Goal: Task Accomplishment & Management: Use online tool/utility

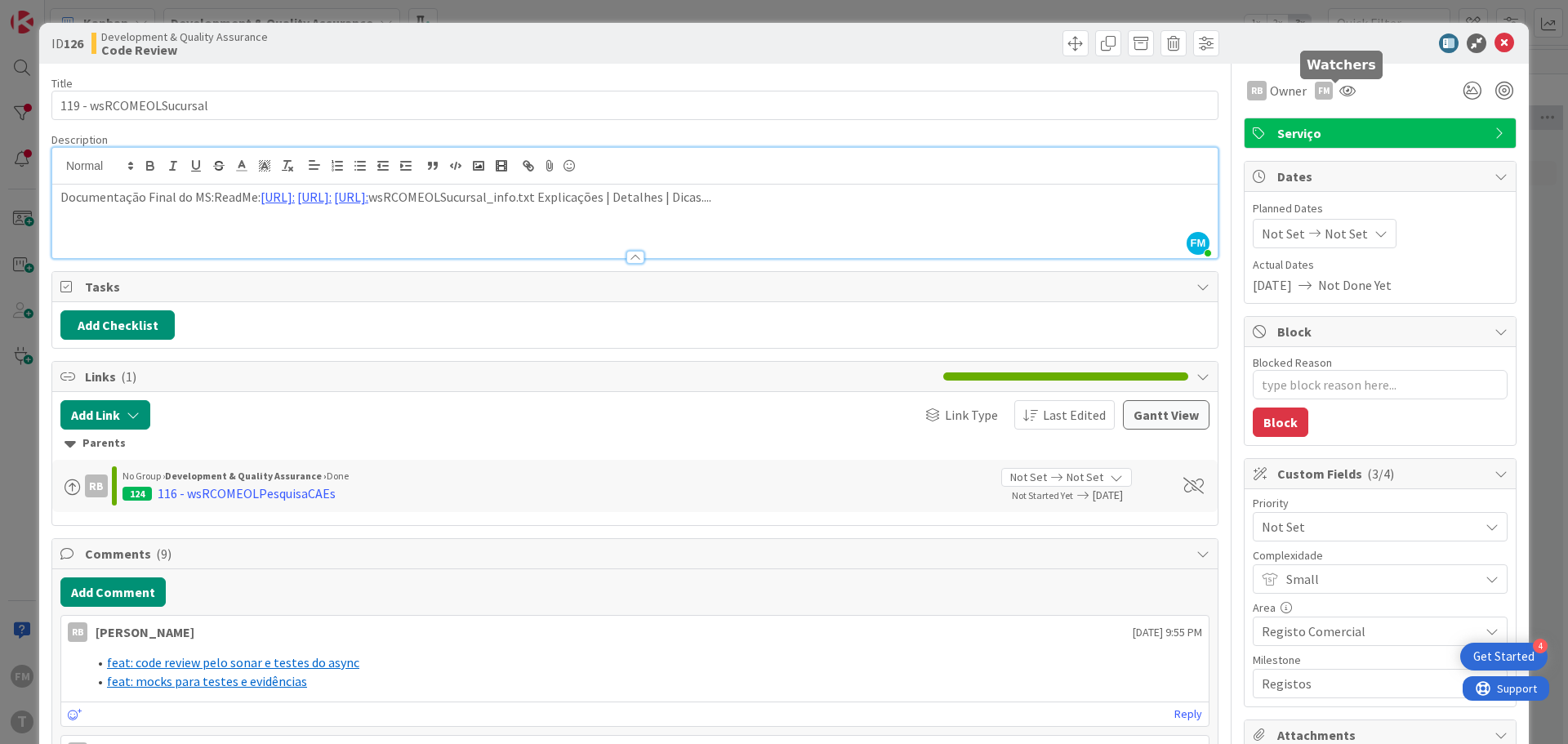
scroll to position [0, 263]
click at [1494, 49] on icon at bounding box center [1504, 43] width 20 height 20
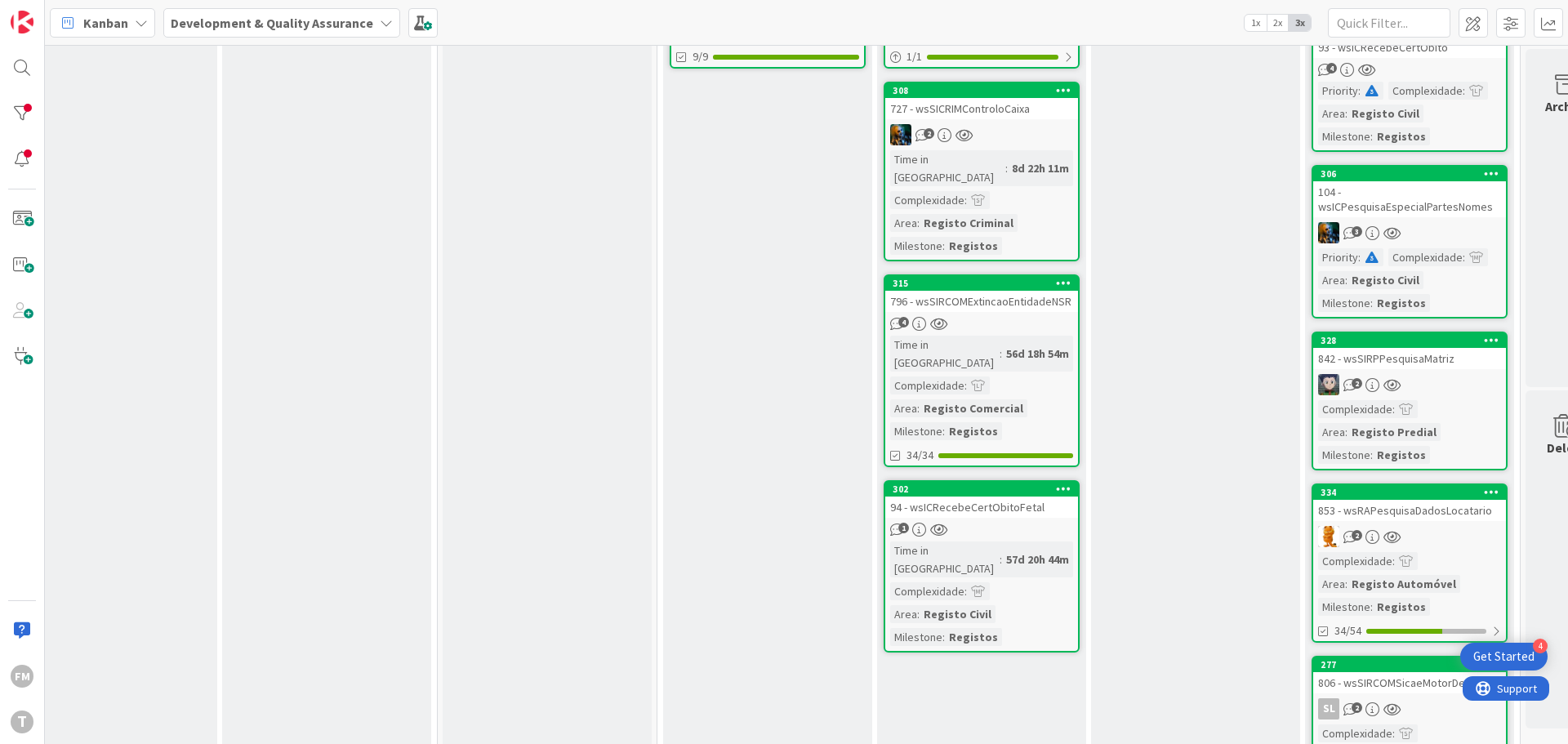
click at [1044, 317] on div "4" at bounding box center [981, 323] width 193 height 13
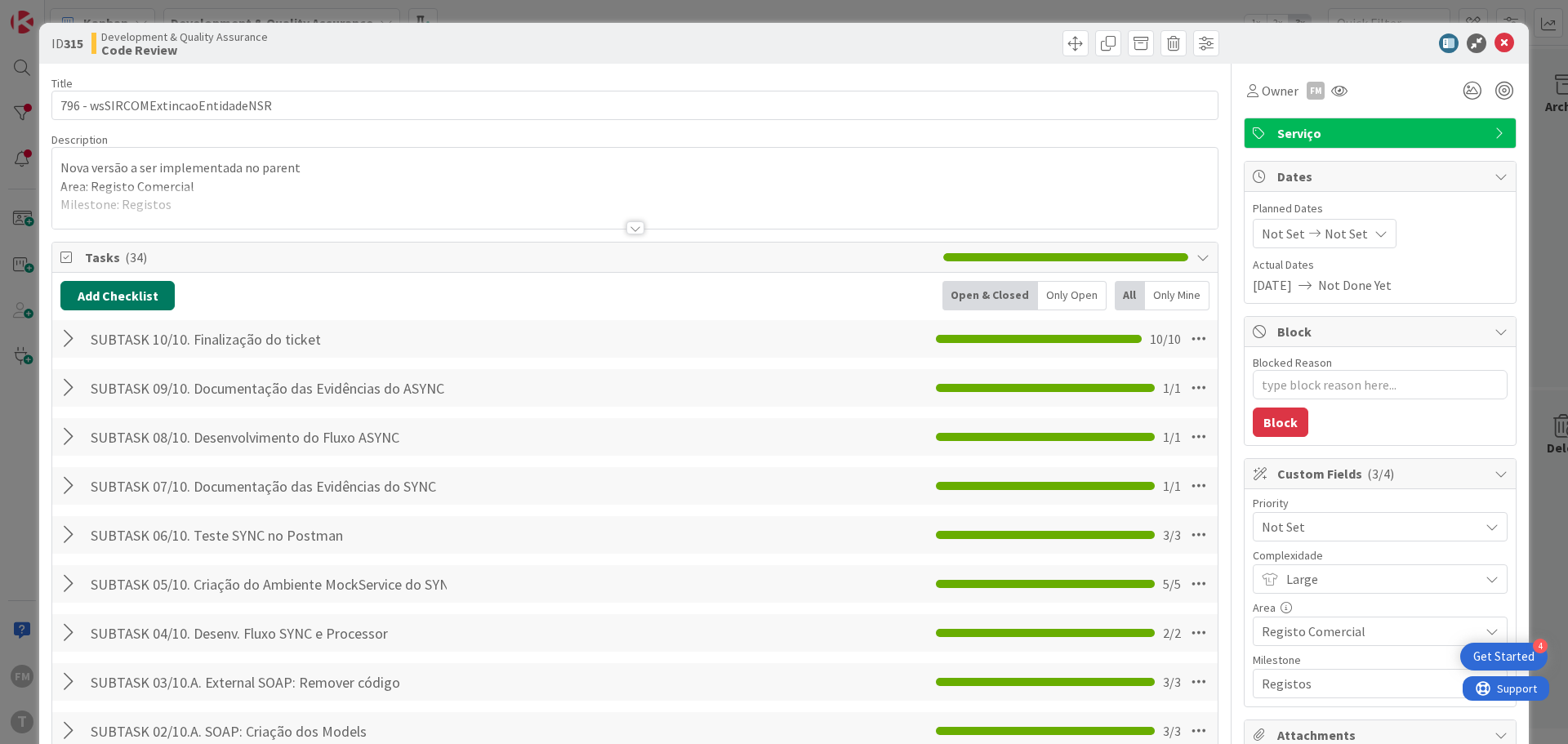
type textarea "x"
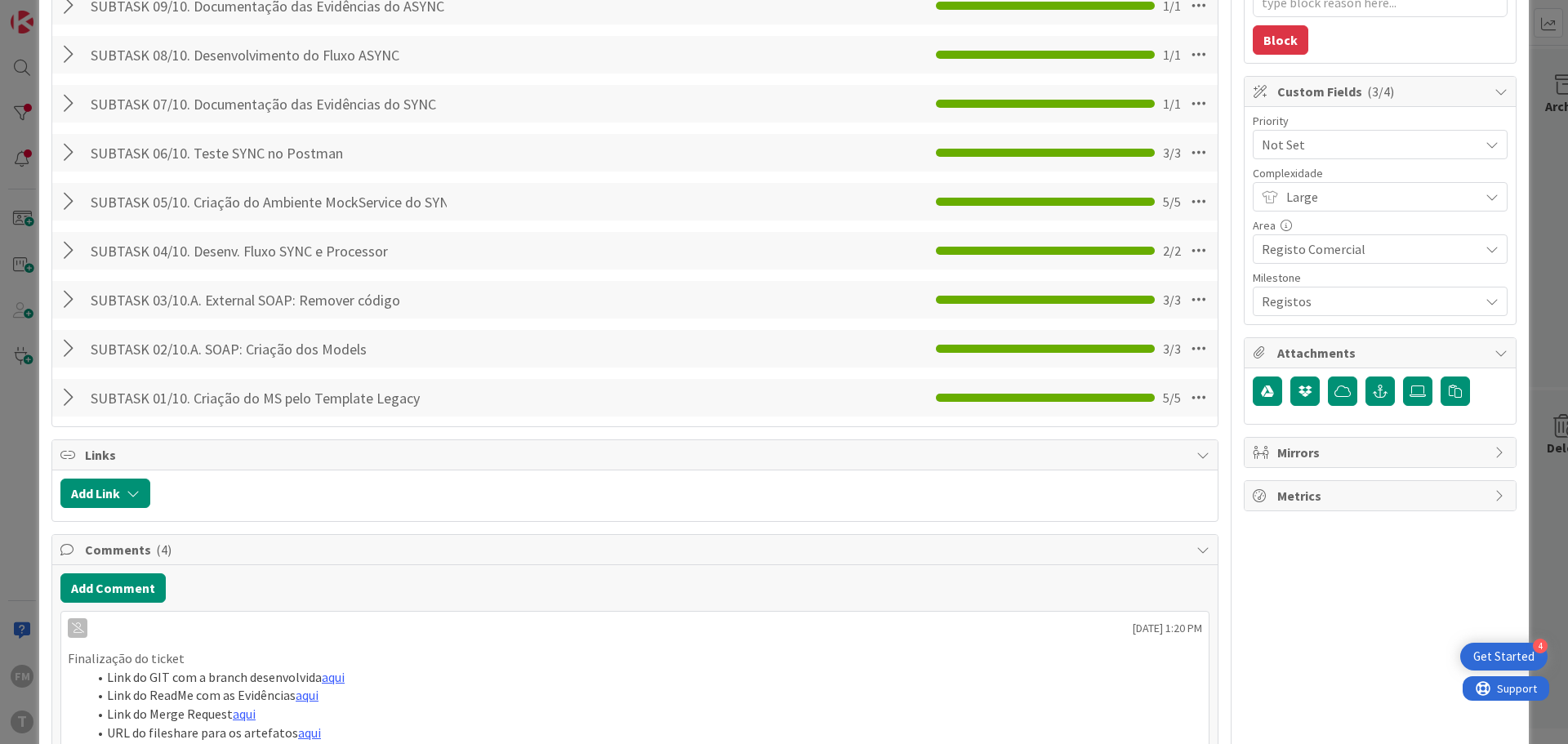
scroll to position [408, 0]
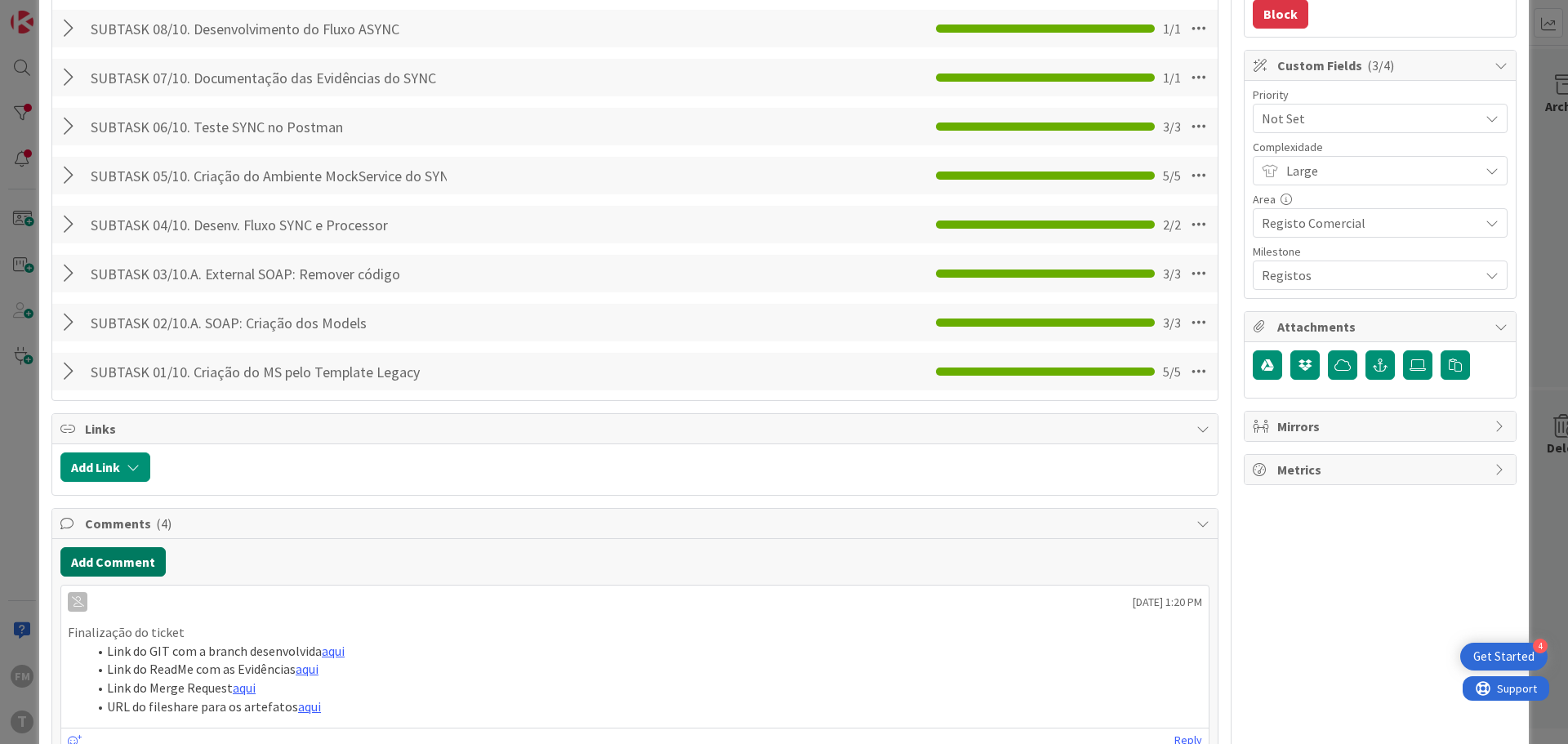
click at [129, 559] on button "Add Comment" at bounding box center [112, 561] width 105 height 30
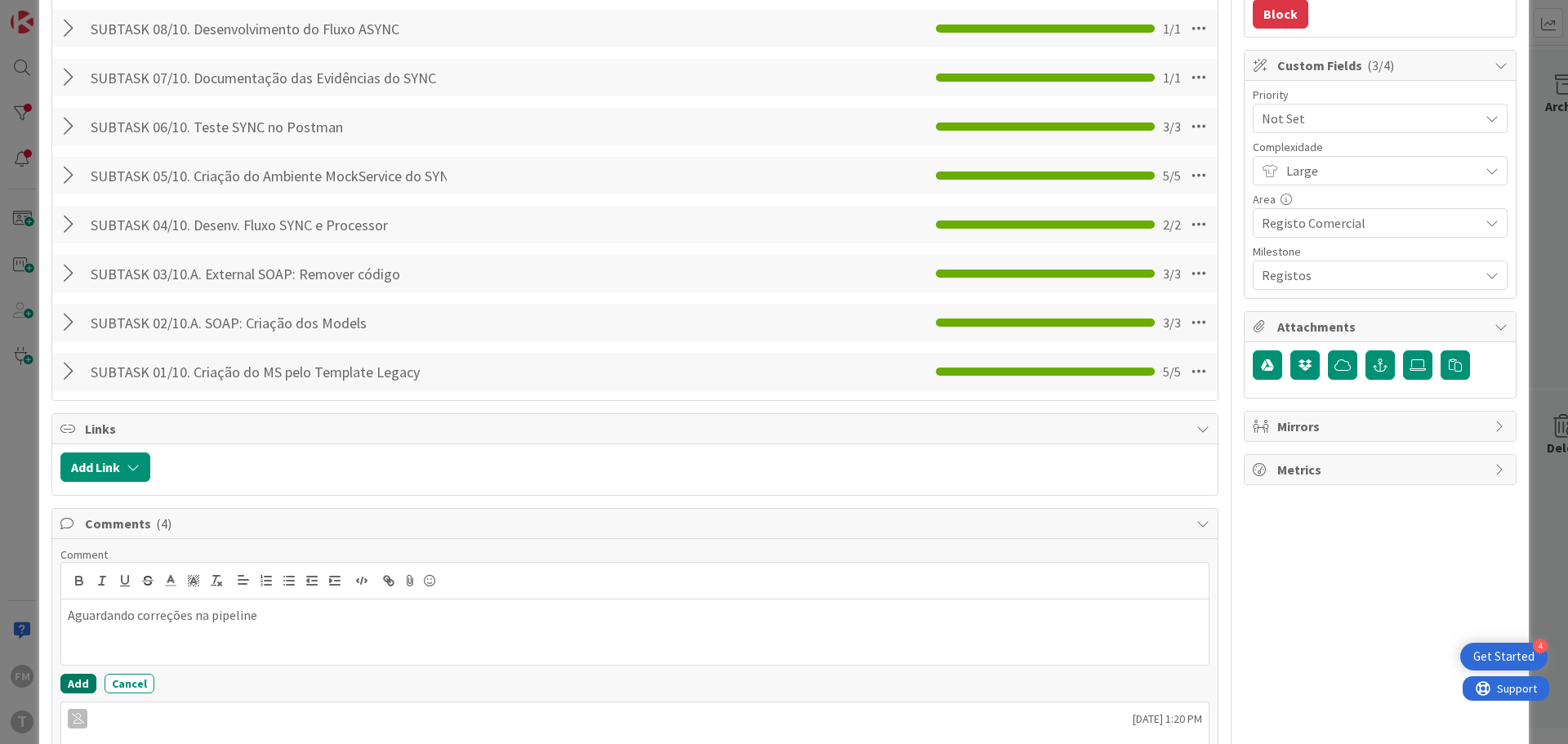
click at [80, 677] on button "Add" at bounding box center [78, 684] width 36 height 20
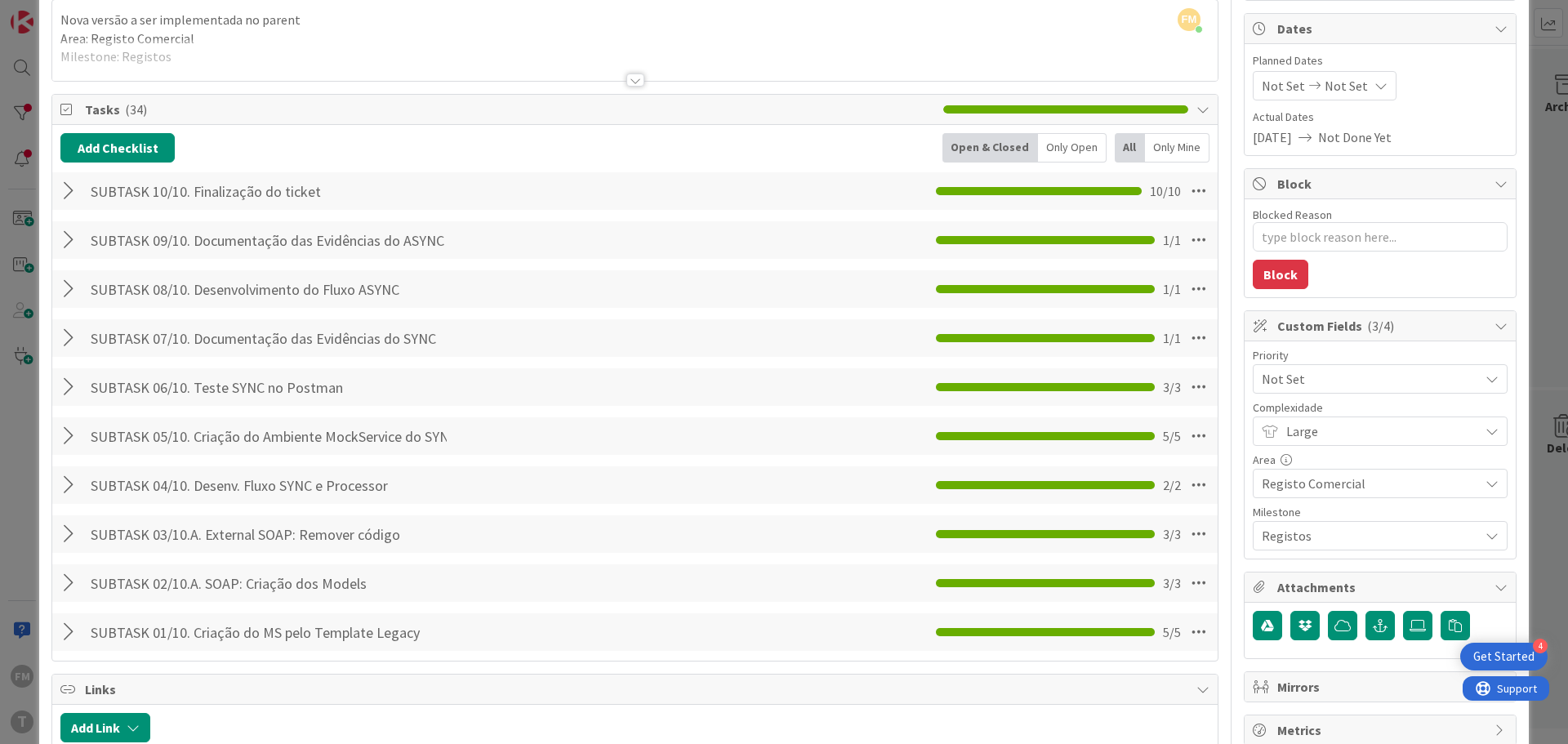
scroll to position [0, 0]
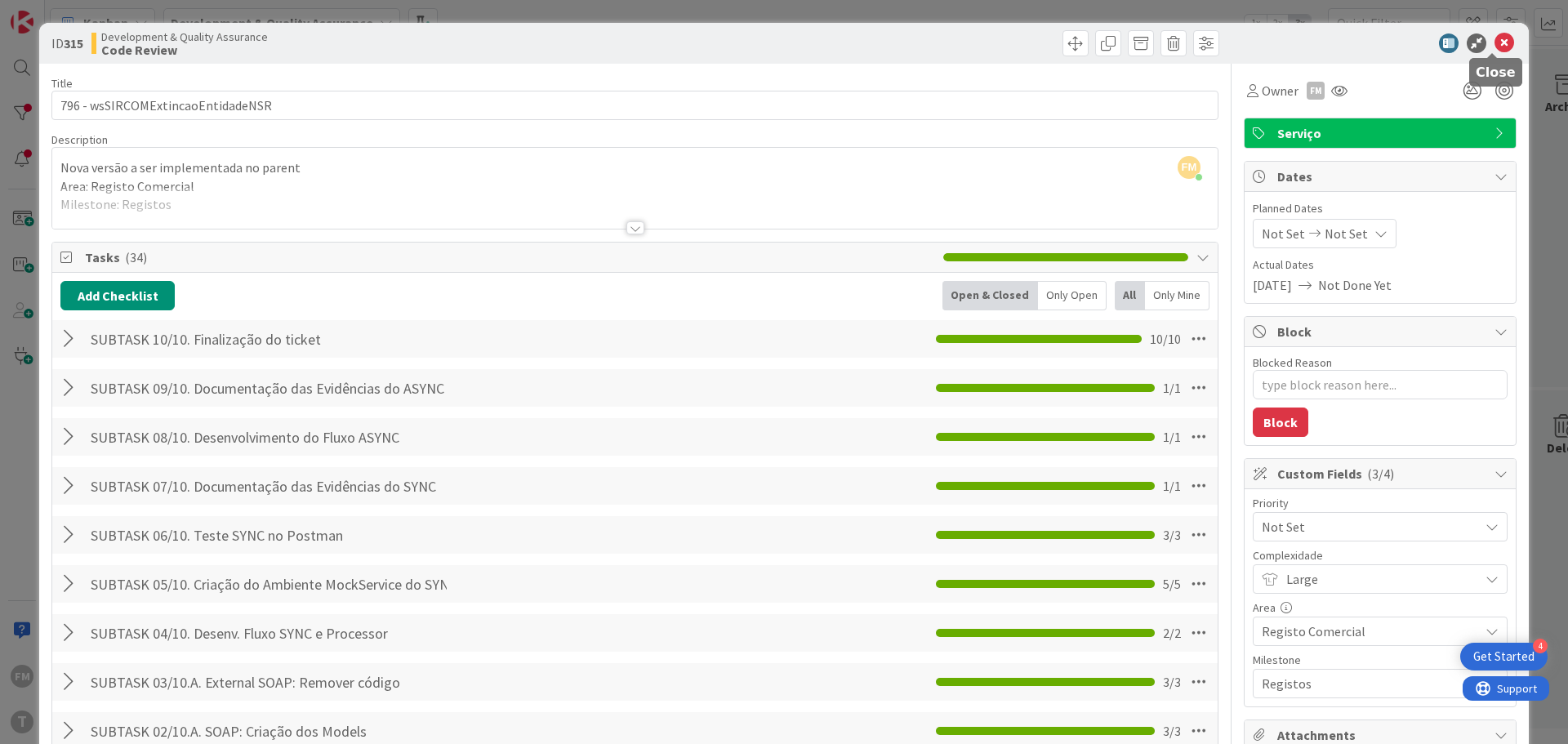
click at [1494, 41] on icon at bounding box center [1504, 43] width 20 height 20
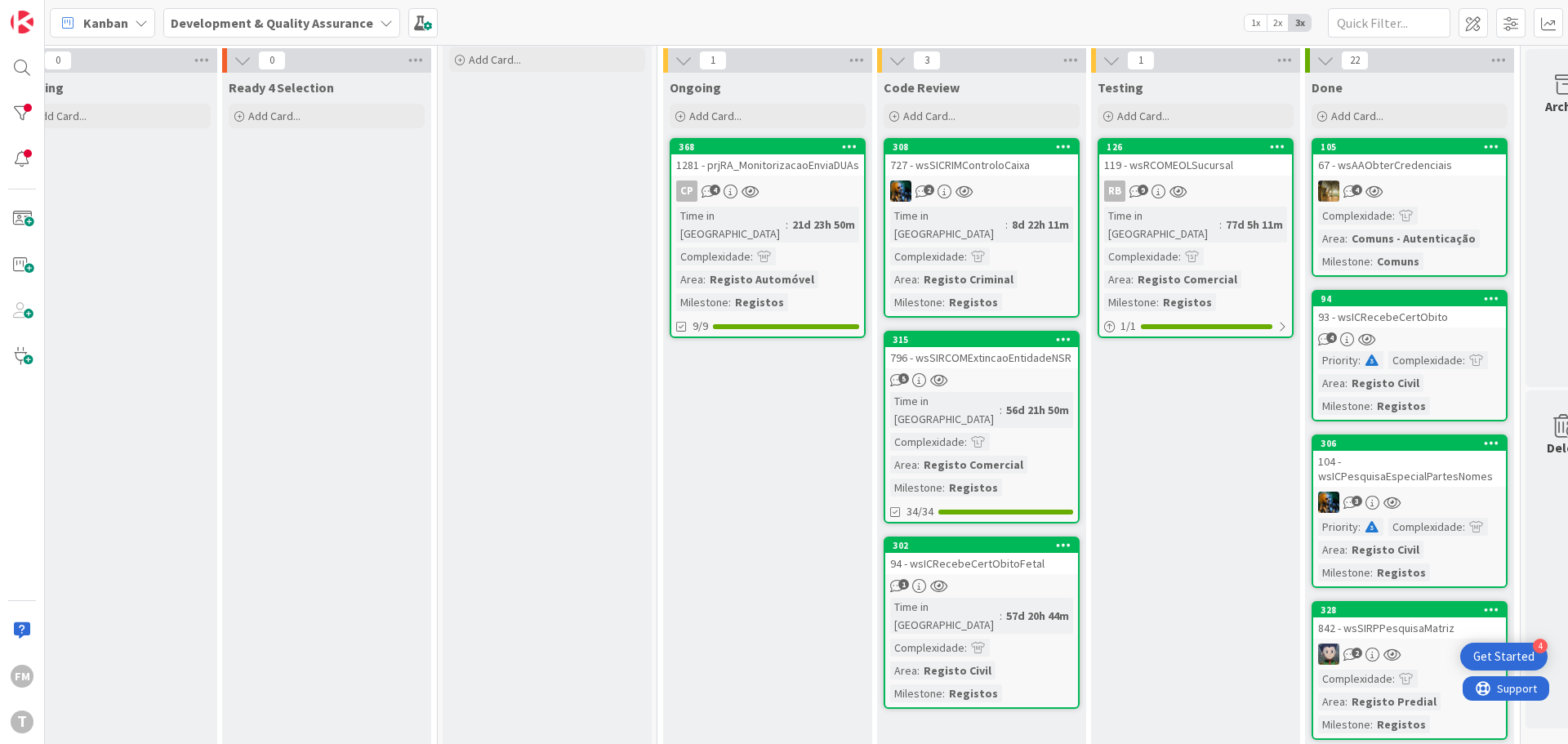
scroll to position [82, 263]
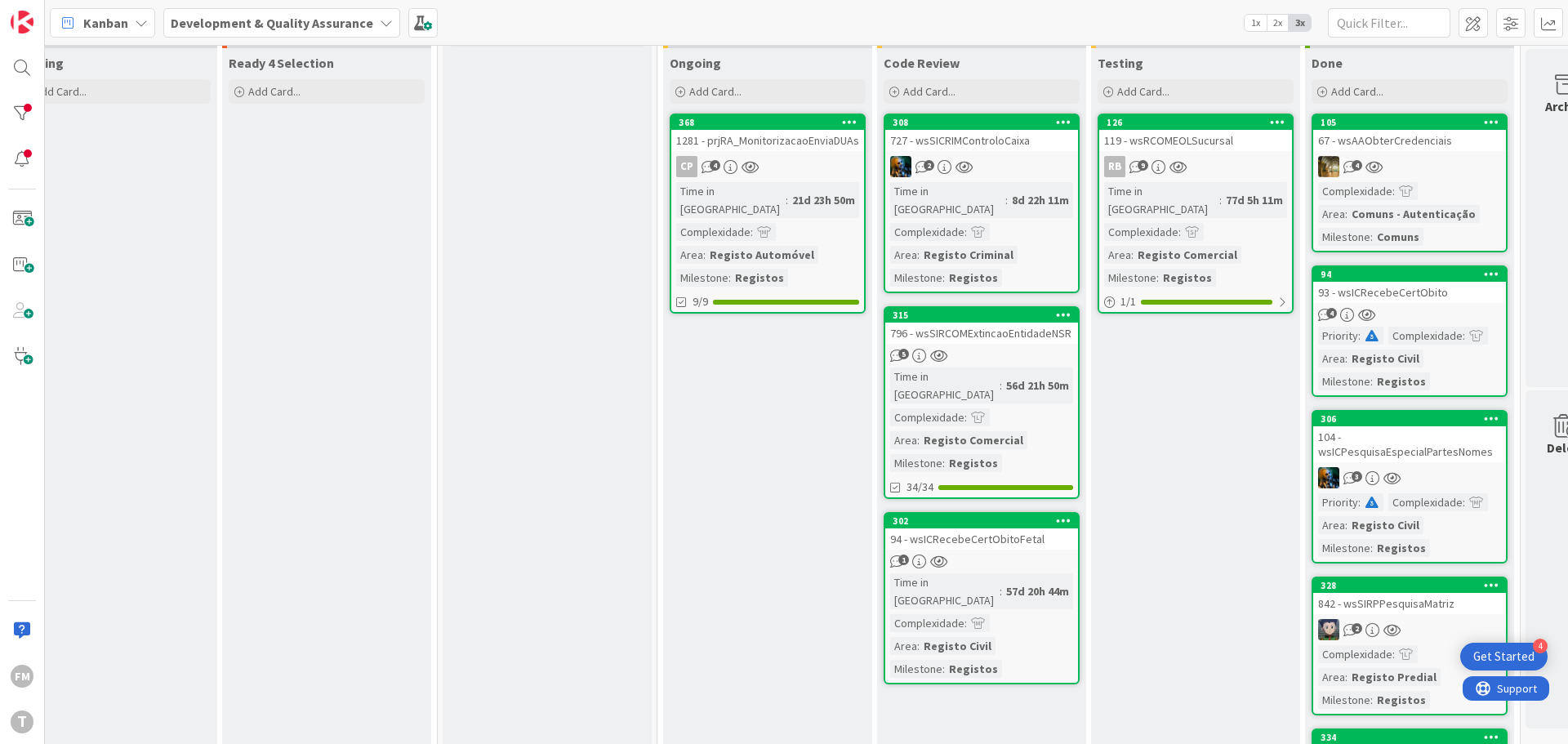
click at [1024, 554] on div "1" at bounding box center [981, 560] width 193 height 13
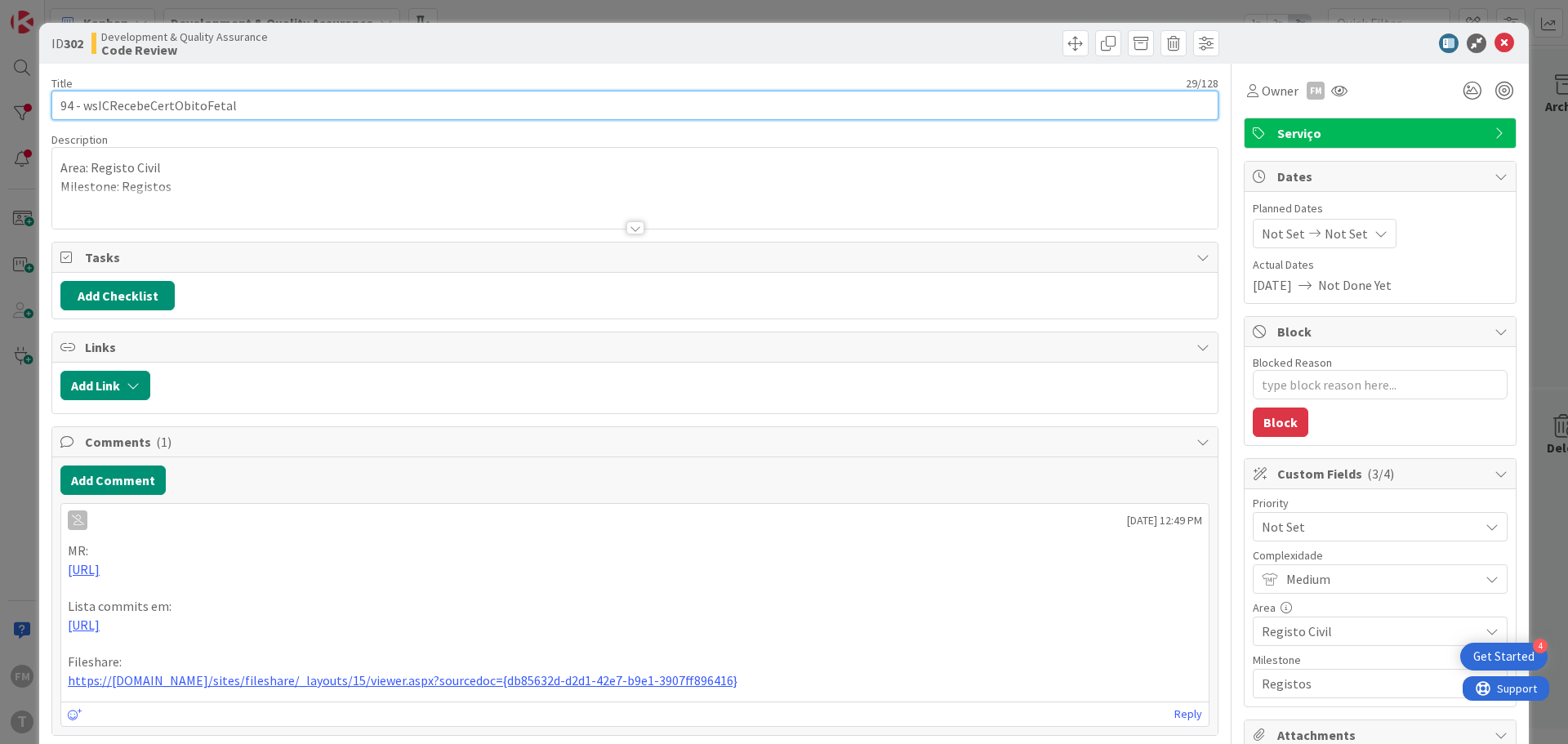
click at [213, 103] on input "94 - wsICRecebeCertObitoFetal" at bounding box center [634, 105] width 1167 height 30
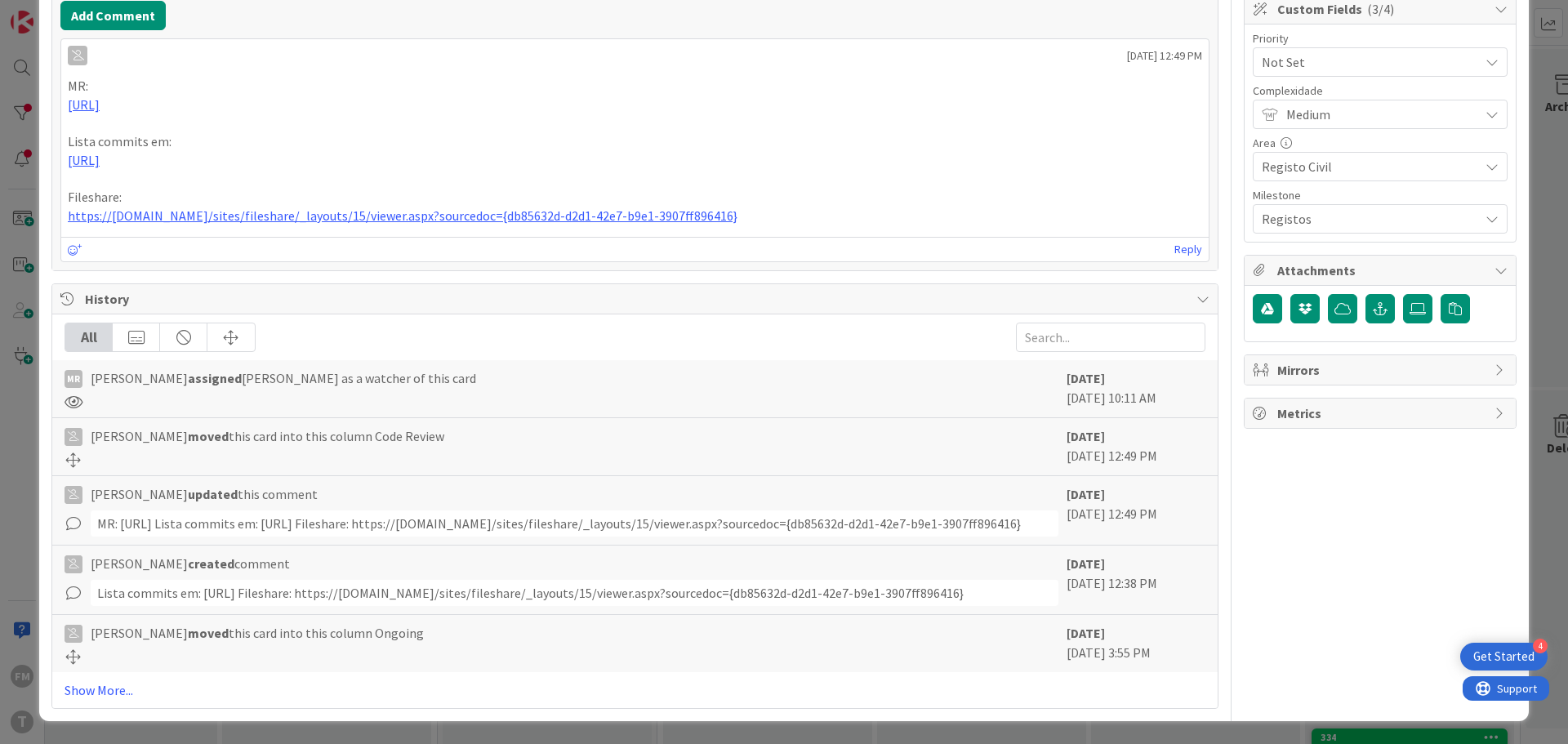
scroll to position [524, 0]
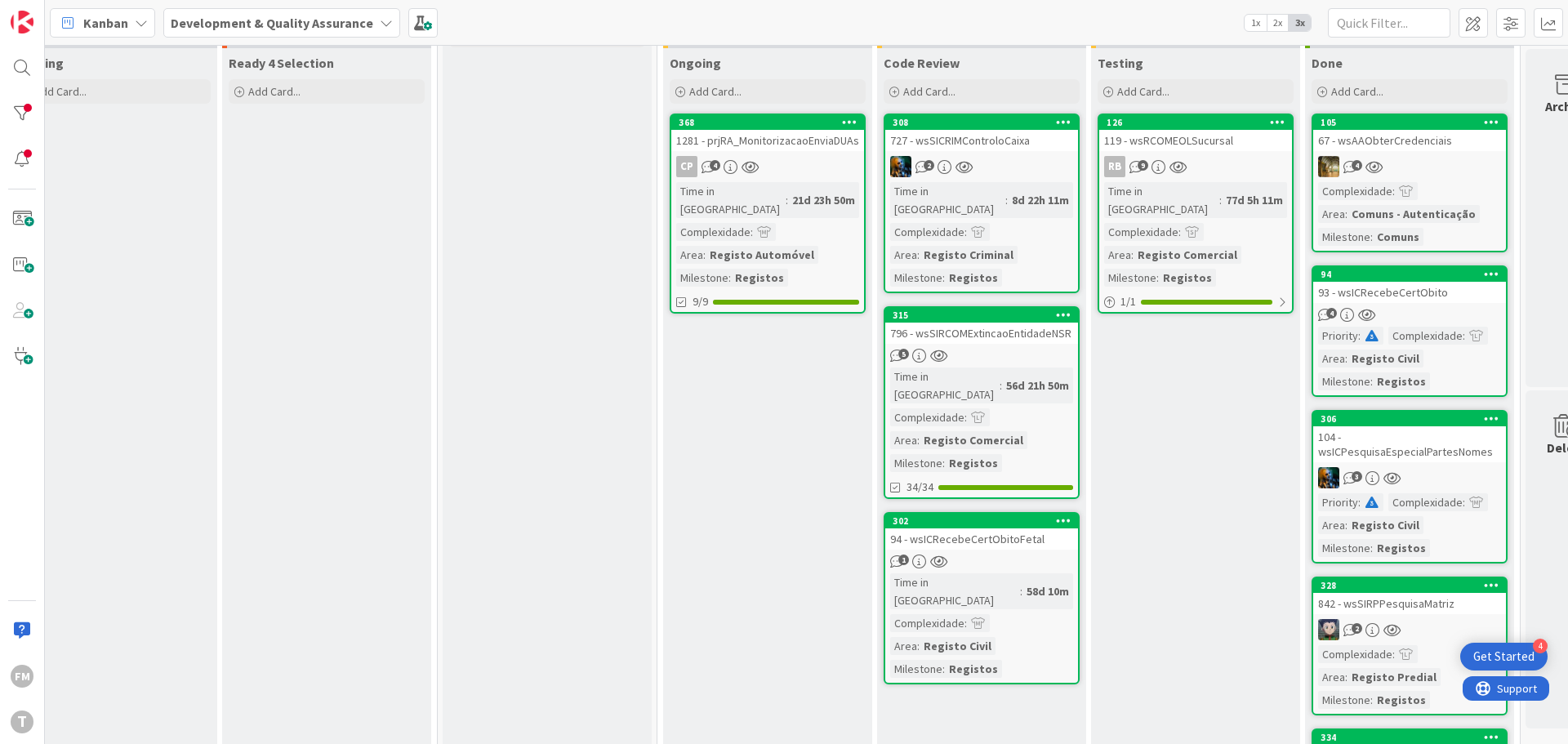
click at [1004, 554] on div "1" at bounding box center [981, 560] width 193 height 13
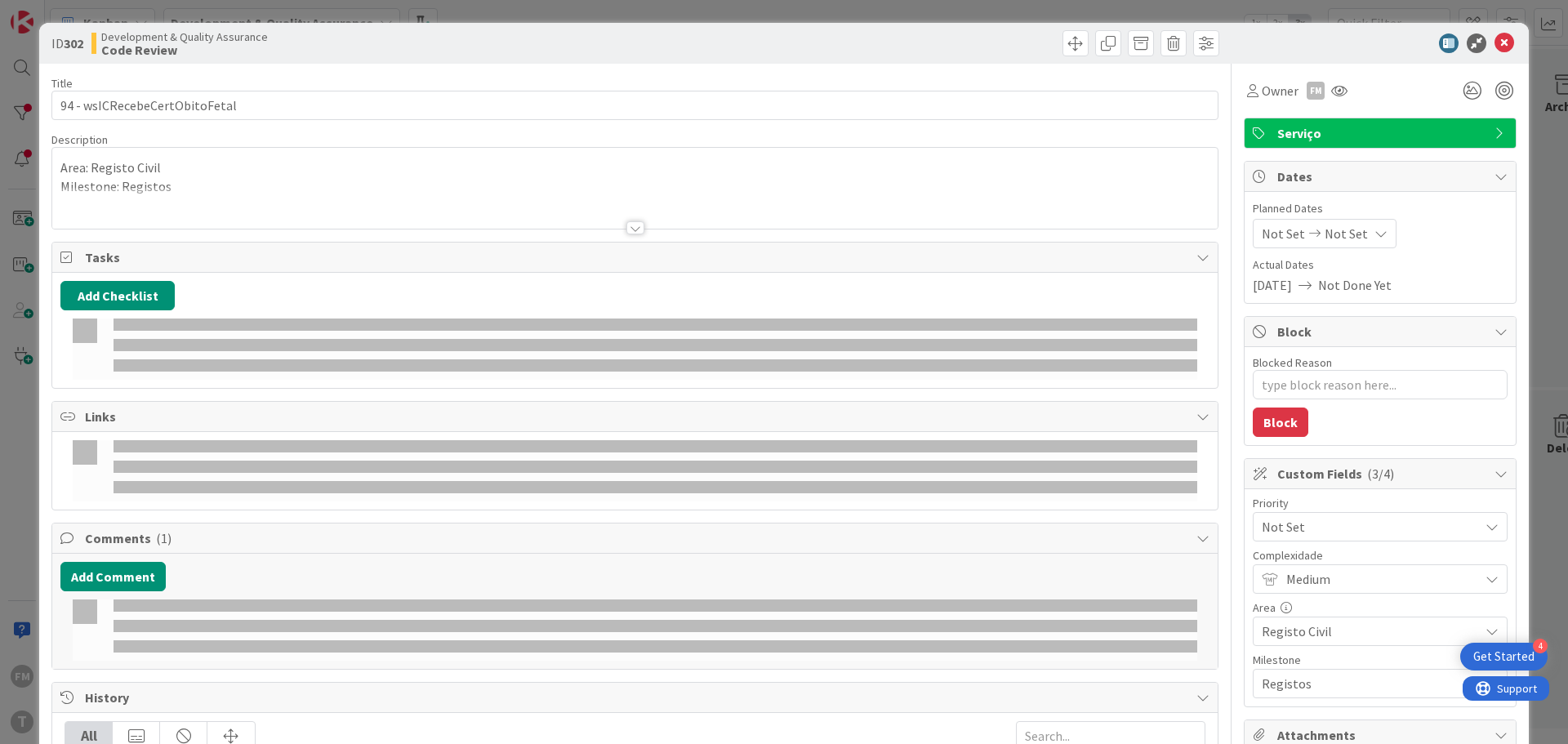
type textarea "x"
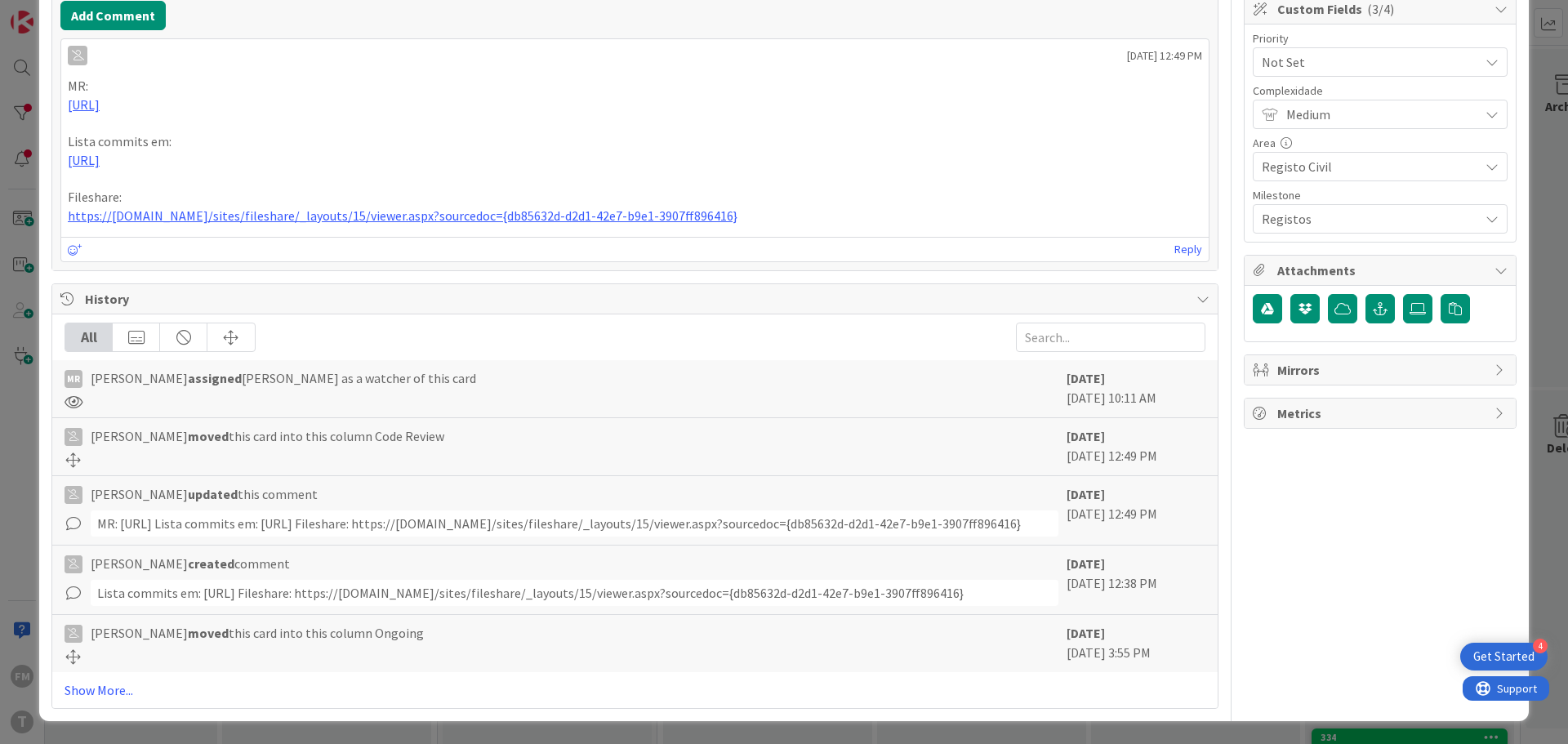
scroll to position [524, 0]
click at [112, 691] on link "Show More..." at bounding box center [635, 690] width 1141 height 20
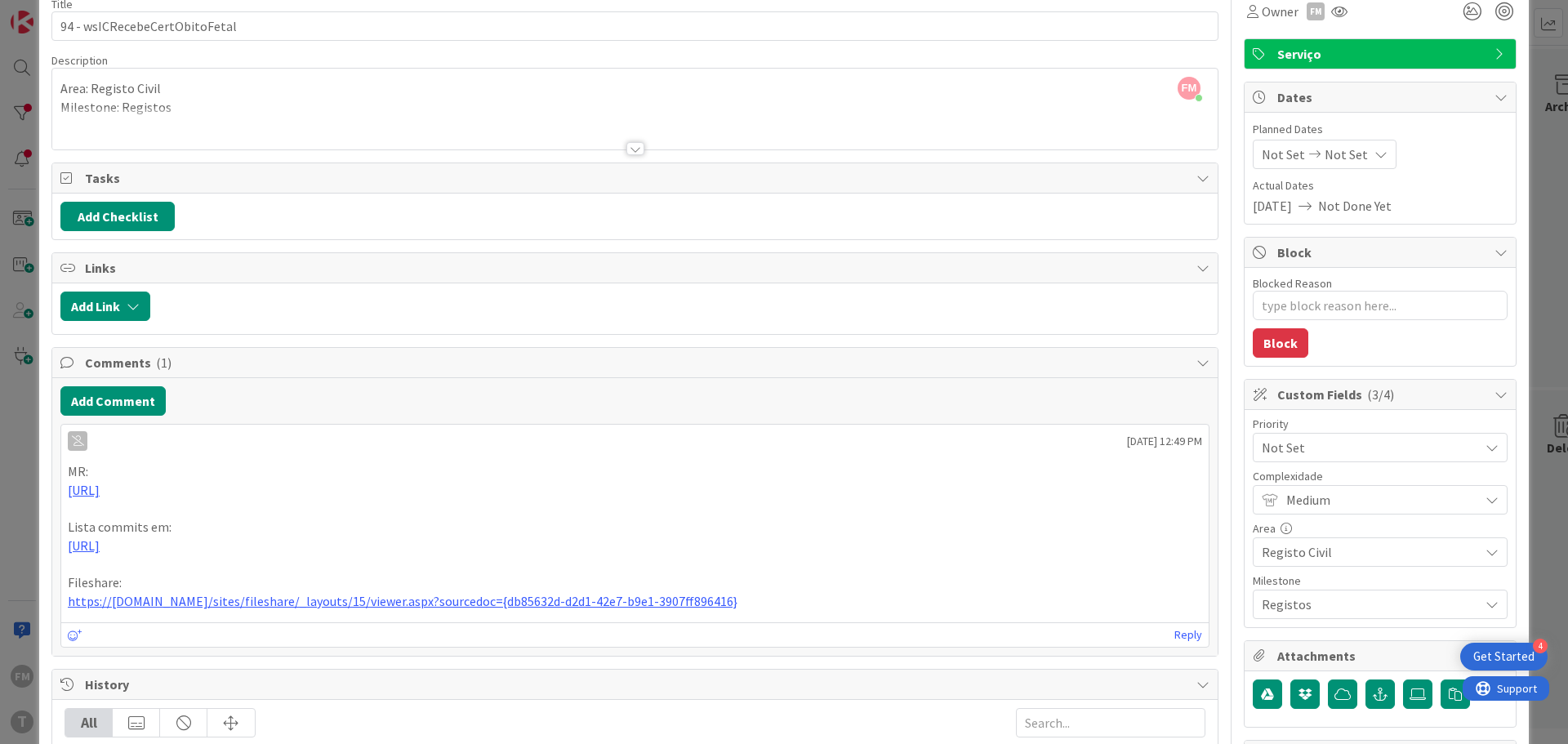
scroll to position [0, 0]
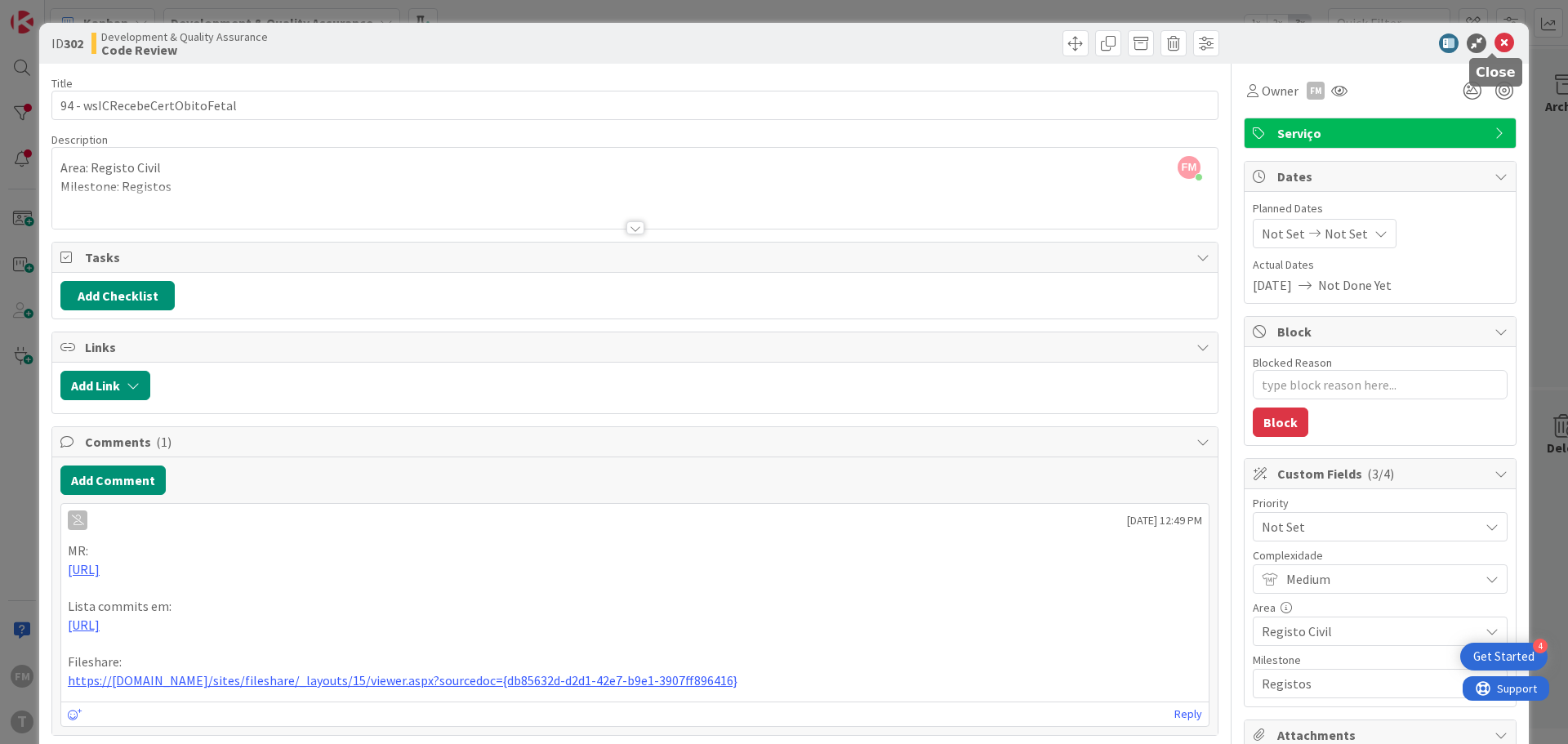
click at [1494, 40] on icon at bounding box center [1504, 43] width 20 height 20
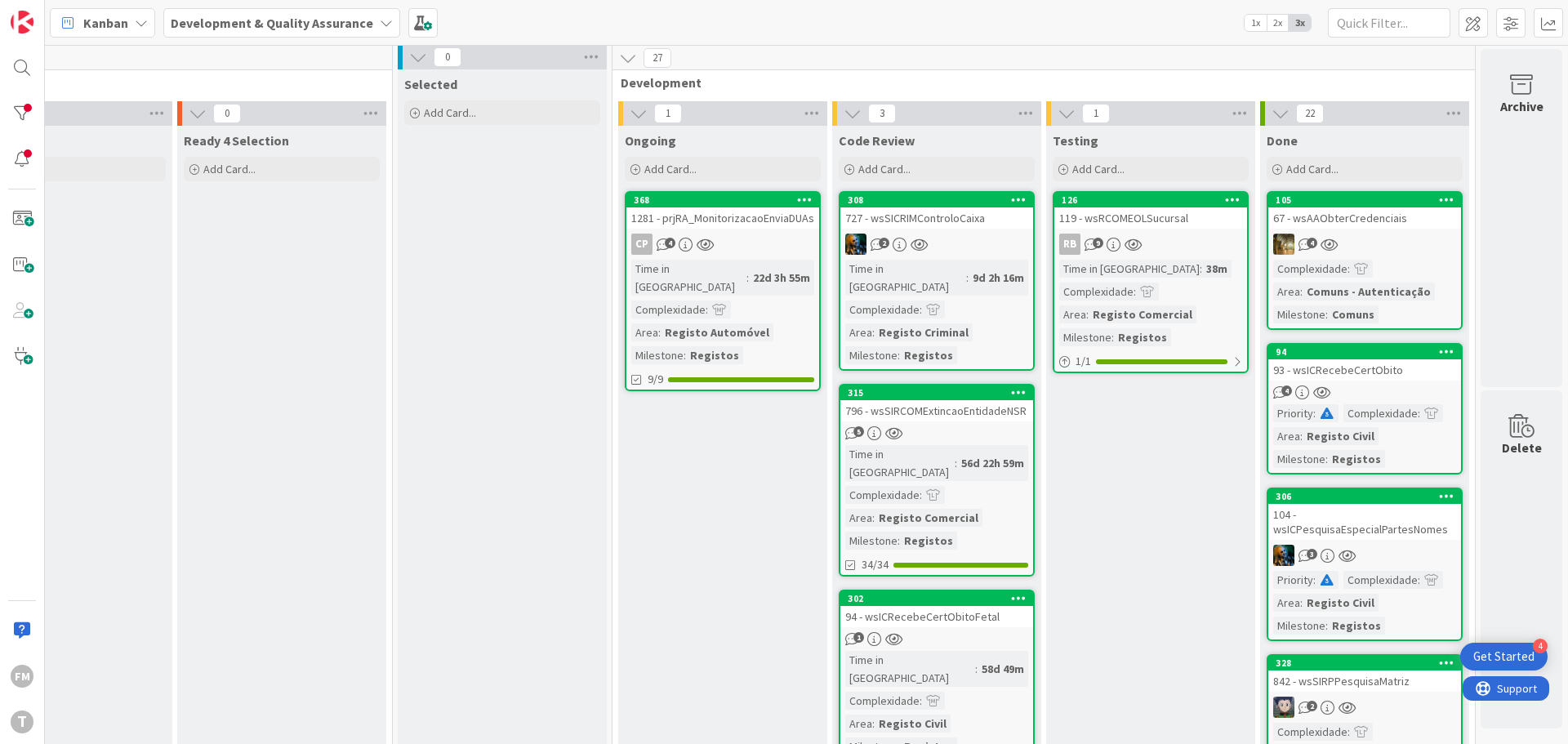
scroll to position [0, 320]
